Goal: Task Accomplishment & Management: Complete application form

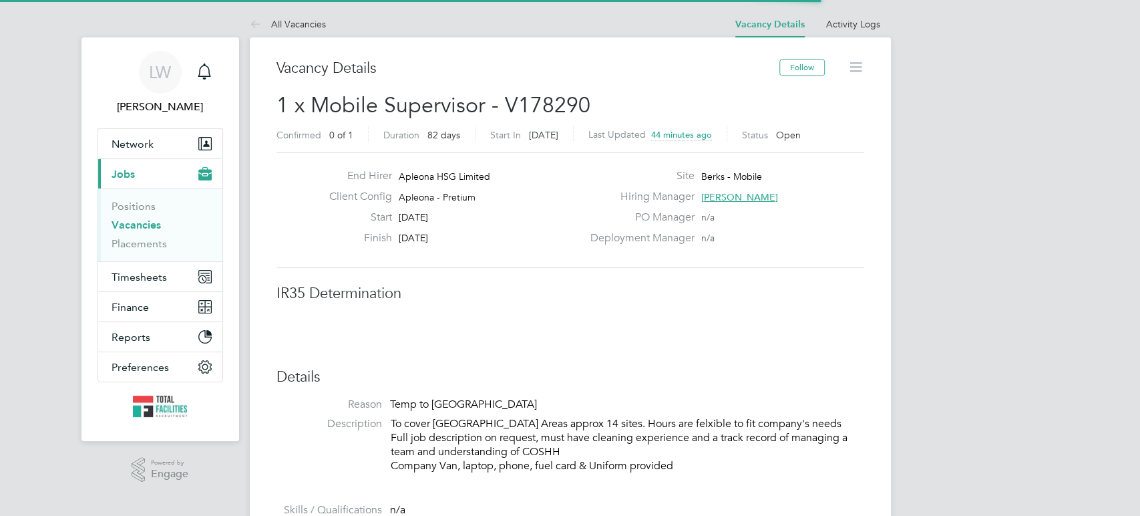
scroll to position [39, 117]
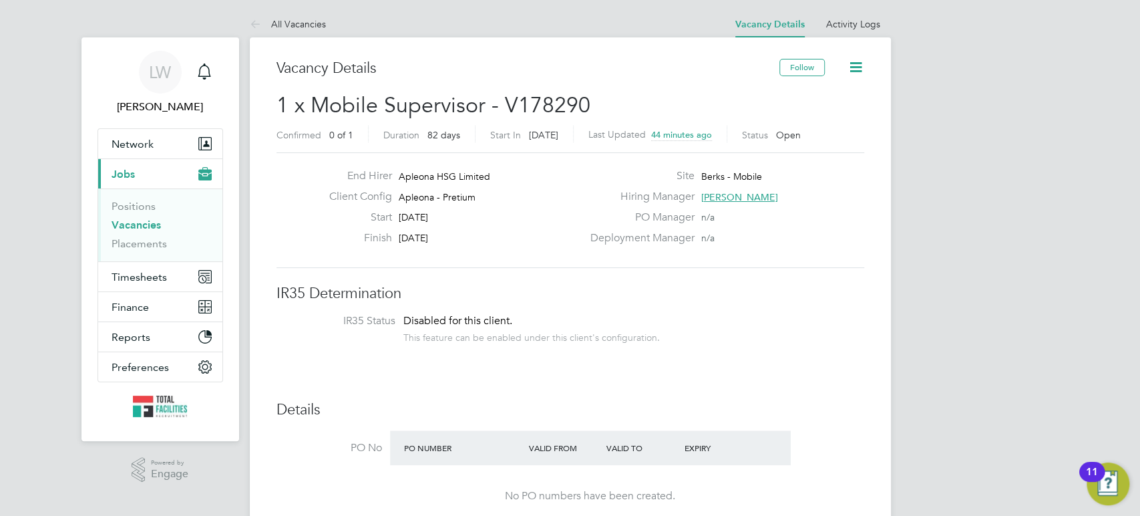
click at [139, 220] on link "Vacancies" at bounding box center [136, 224] width 49 height 13
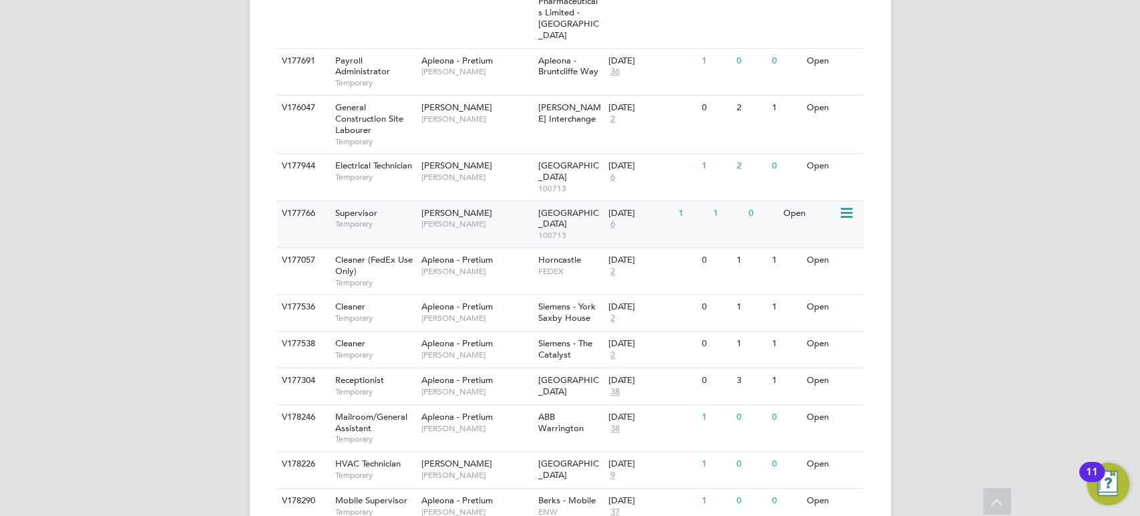
scroll to position [742, 0]
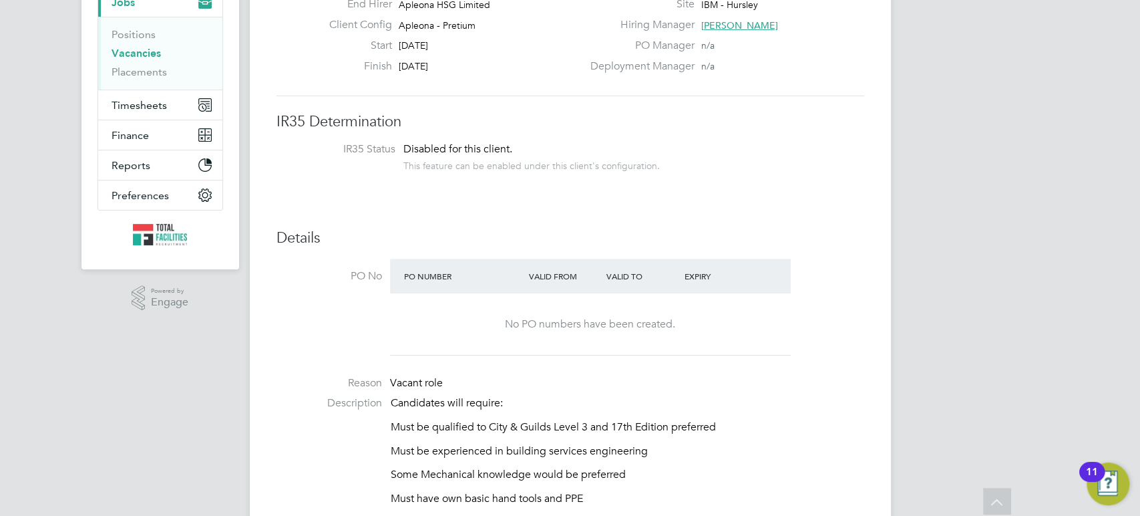
scroll to position [148, 0]
